Goal: Book appointment/travel/reservation

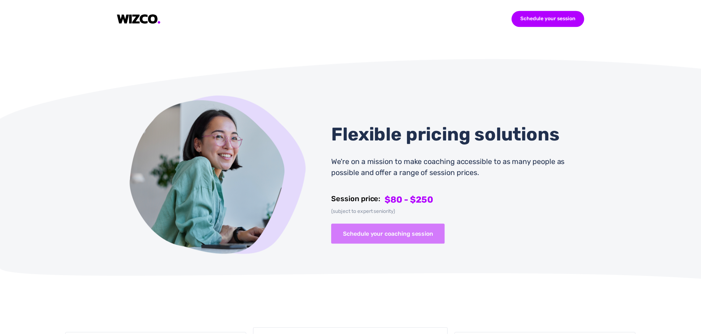
scroll to position [2504, 0]
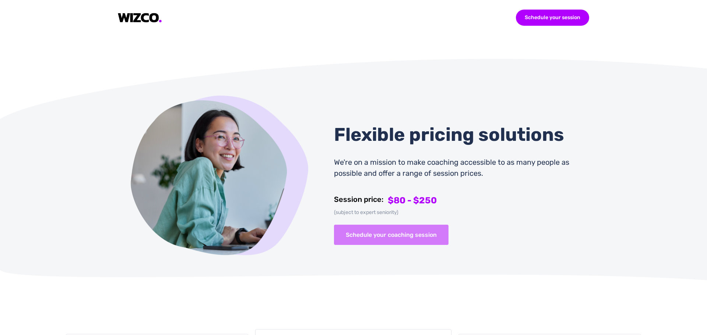
click at [376, 226] on button "Schedule your coaching session" at bounding box center [391, 235] width 115 height 20
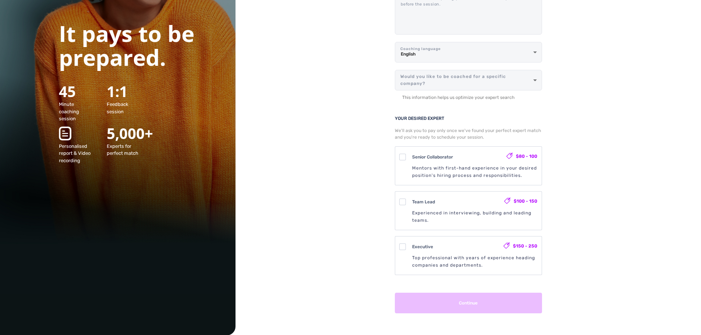
scroll to position [105, 0]
click at [427, 153] on div "Senior Collaborator" at bounding box center [459, 156] width 94 height 9
click at [466, 151] on Collaborator "Senior Collaborator $80 - 100 Mentors with first-hand experience in your desire…" at bounding box center [468, 149] width 5 height 5
checkbox Collaborator "true"
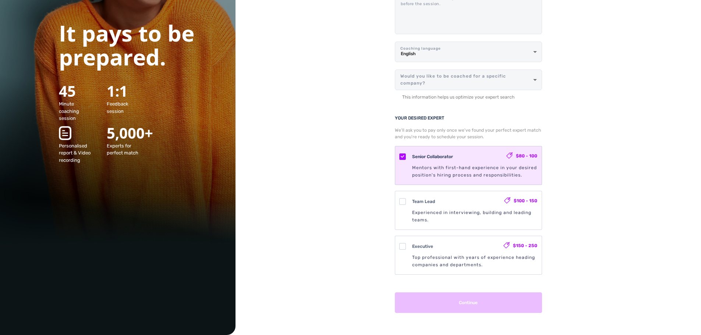
click at [435, 193] on div "Team Lead $100 - 150 Experienced in interviewing, building and leading teams." at bounding box center [468, 210] width 147 height 38
click at [466, 193] on Lead "Team Lead $100 - 150 Experienced in interviewing, building and leading teams." at bounding box center [468, 193] width 5 height 5
checkbox Lead "true"
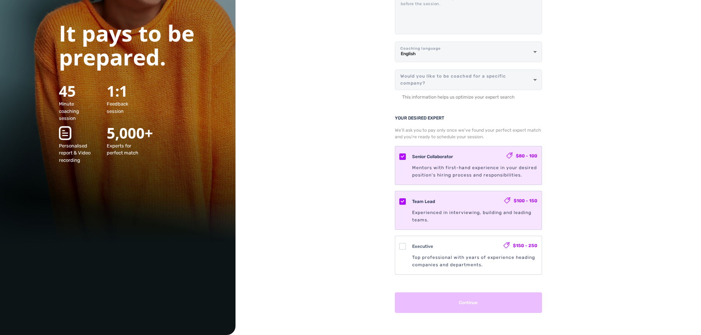
click at [435, 166] on div "Mentors with first-hand experience in your desired position's hiring process an…" at bounding box center [474, 171] width 125 height 15
click at [466, 151] on Collaborator "Senior Collaborator $80 - 100 Mentors with first-hand experience in your desire…" at bounding box center [468, 149] width 5 height 5
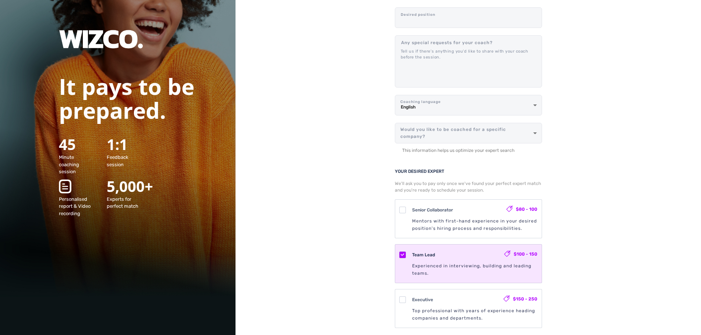
scroll to position [0, 0]
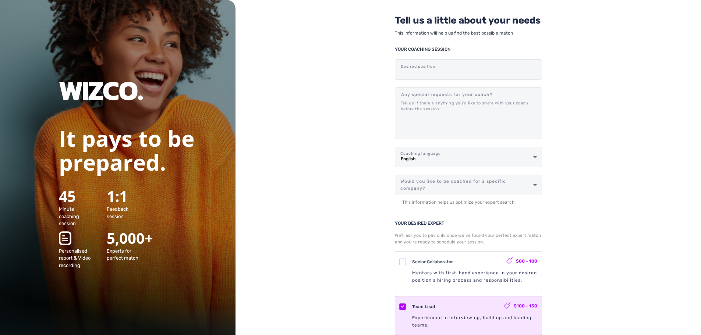
click at [417, 272] on div "Mentors with first-hand experience in your desired position's hiring process an…" at bounding box center [474, 277] width 125 height 15
click at [466, 257] on Collaborator "Senior Collaborator $80 - 100 Mentors with first-hand experience in your desire…" at bounding box center [468, 254] width 5 height 5
checkbox Collaborator "true"
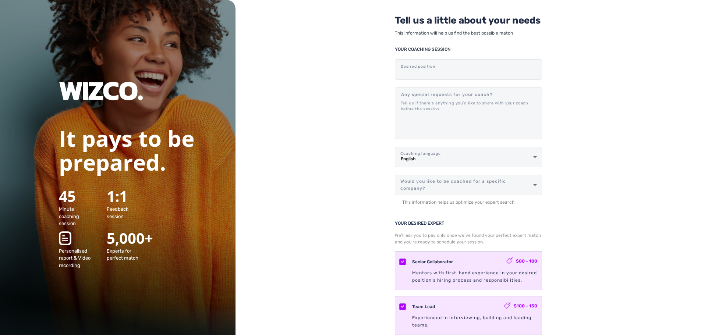
click at [470, 184] on body "It pays to be prepared. 45 Minute coaching session 1:1 Feedback session Persona…" at bounding box center [350, 167] width 701 height 335
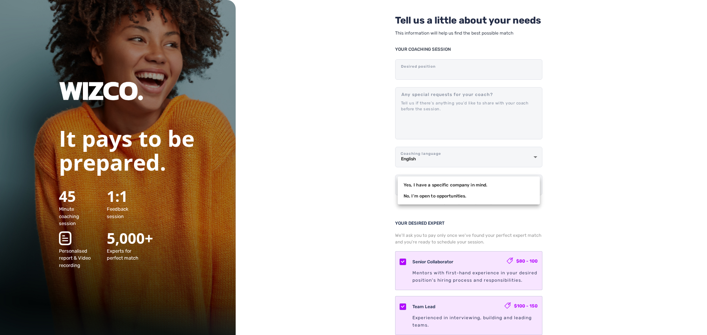
click at [424, 65] on div at bounding box center [353, 167] width 707 height 335
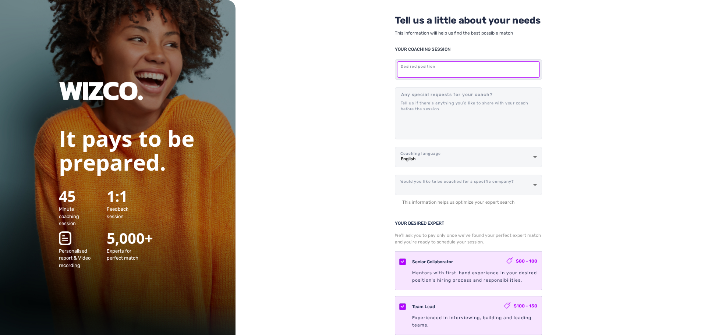
click at [433, 70] on input "text" at bounding box center [468, 69] width 143 height 16
click at [425, 72] on input "text" at bounding box center [468, 69] width 143 height 16
type input "Trade Finance"
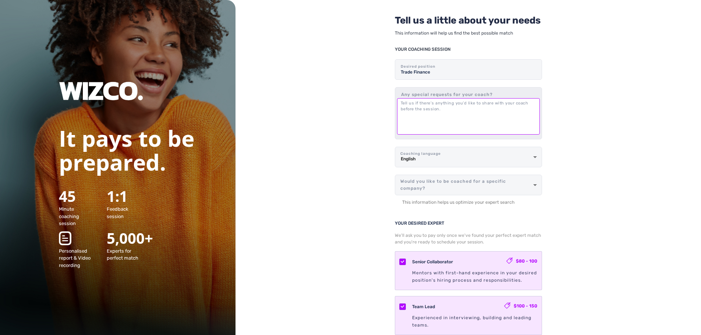
click at [434, 118] on textarea at bounding box center [468, 116] width 143 height 36
click at [427, 107] on textarea at bounding box center [468, 116] width 143 height 36
type textarea "Help to apply to a new position"
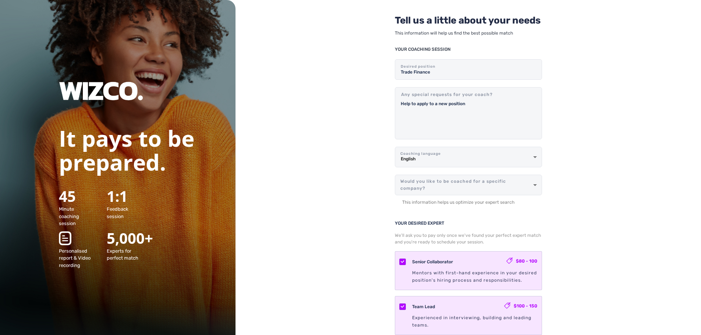
click at [460, 186] on body "It pays to be prepared. 45 Minute coaching session 1:1 Feedback session Persona…" at bounding box center [350, 167] width 701 height 335
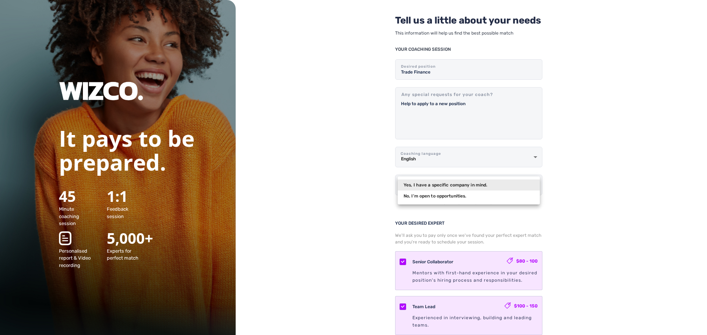
click at [434, 197] on li "No, I'm open to opportunities." at bounding box center [469, 196] width 142 height 11
type input "no"
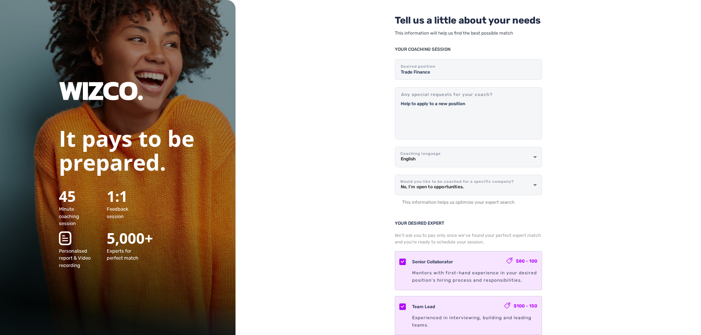
click at [372, 182] on div "Tell us a little about your needs This information will help us find the best p…" at bounding box center [469, 220] width 466 height 441
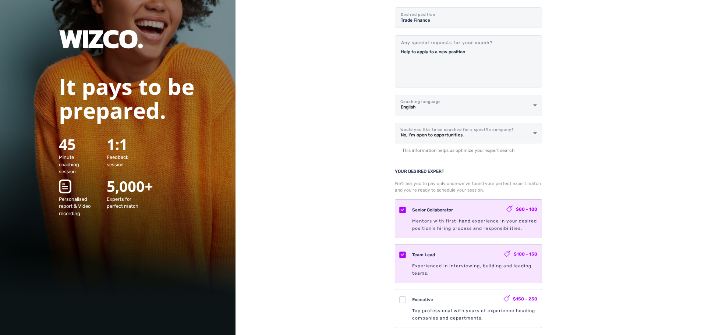
scroll to position [105, 0]
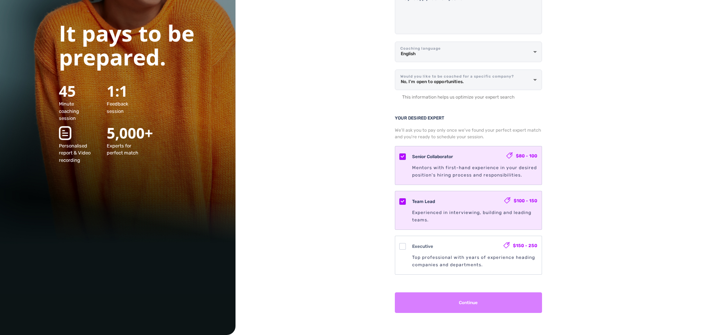
click at [481, 305] on button "Continue" at bounding box center [468, 303] width 147 height 21
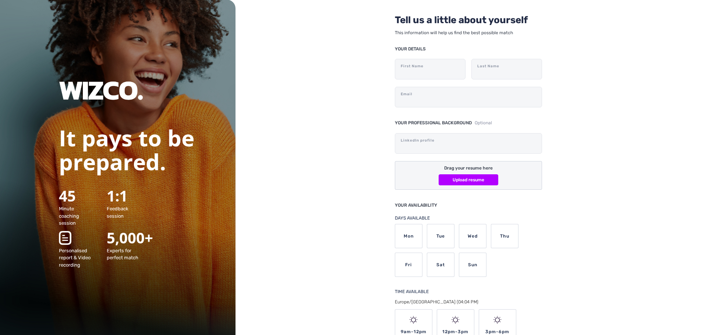
scroll to position [0, 0]
